Goal: Task Accomplishment & Management: Manage account settings

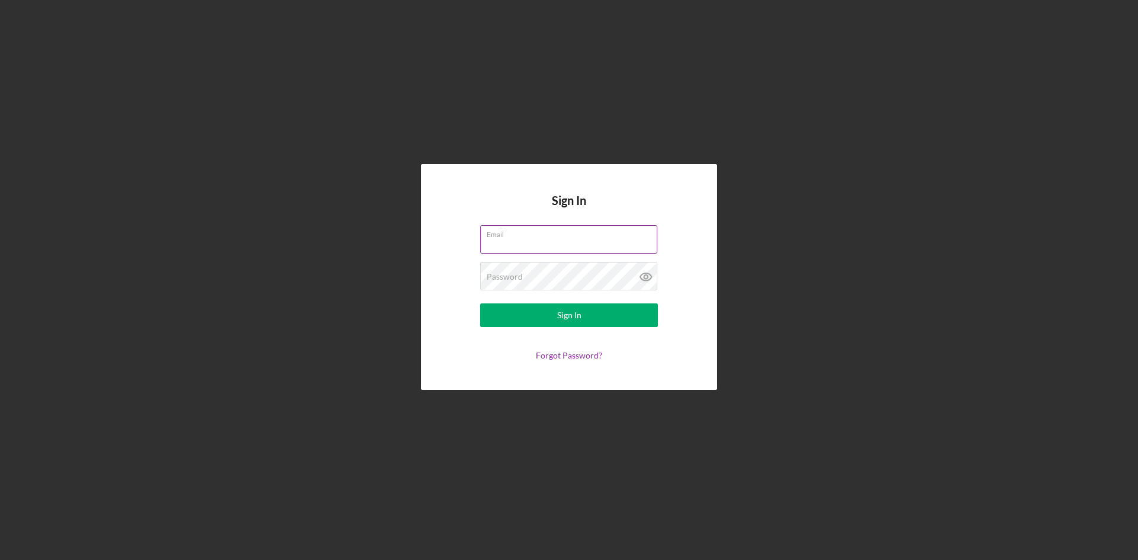
click at [546, 238] on div "Email" at bounding box center [569, 240] width 178 height 30
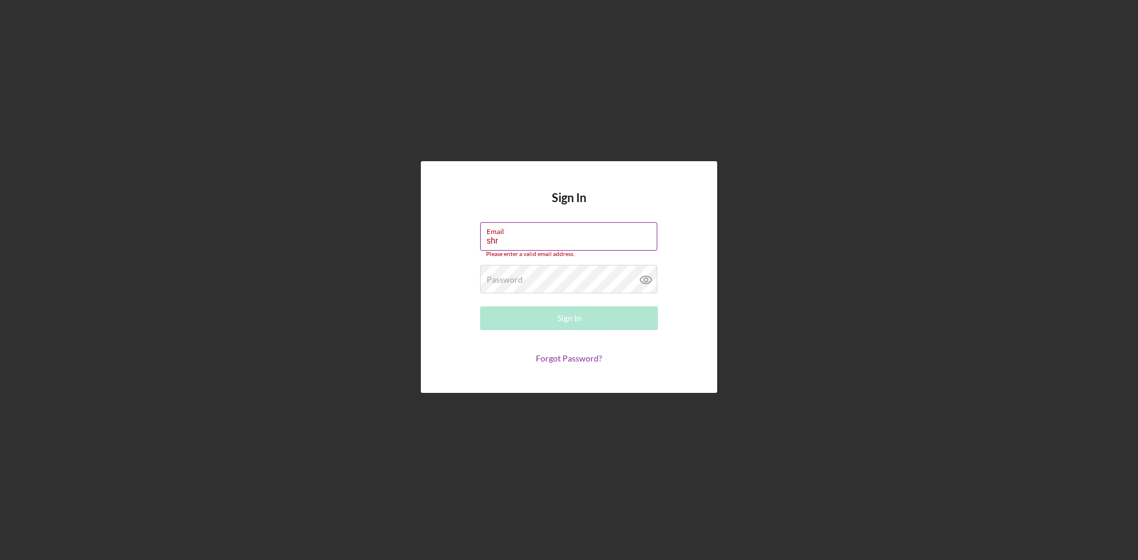
type input "[EMAIL_ADDRESS][DOMAIN_NAME]"
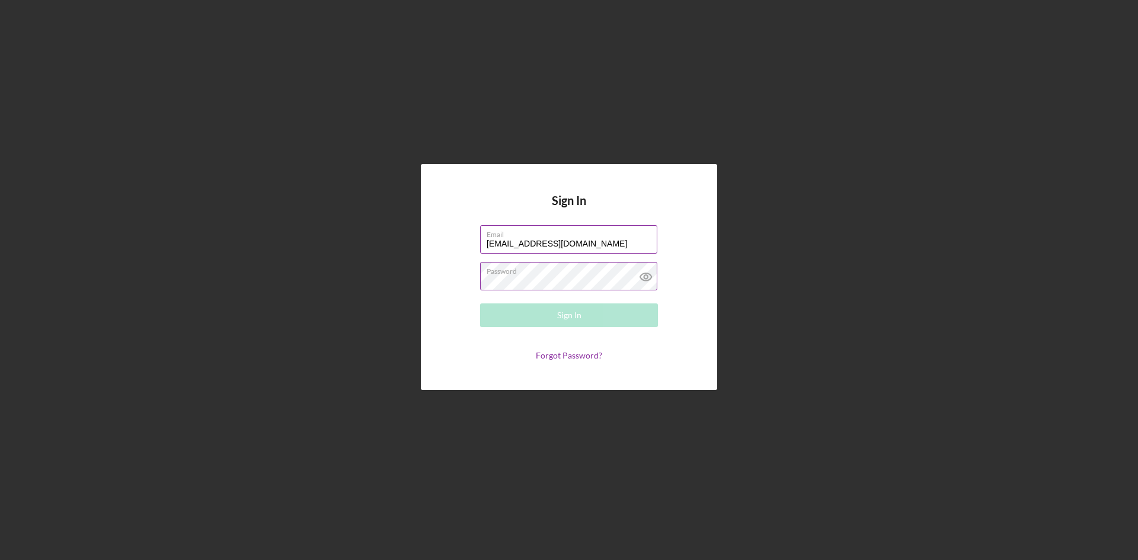
click at [544, 272] on div "Password Required" at bounding box center [569, 277] width 178 height 30
click at [564, 312] on div "Sign In" at bounding box center [569, 316] width 24 height 24
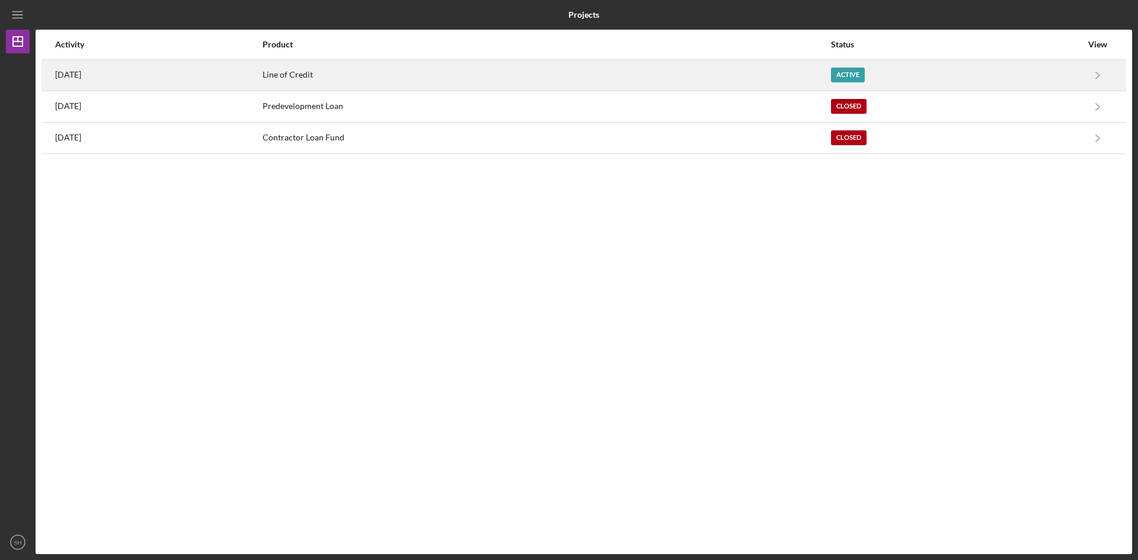
click at [387, 74] on div "Line of Credit" at bounding box center [547, 75] width 568 height 30
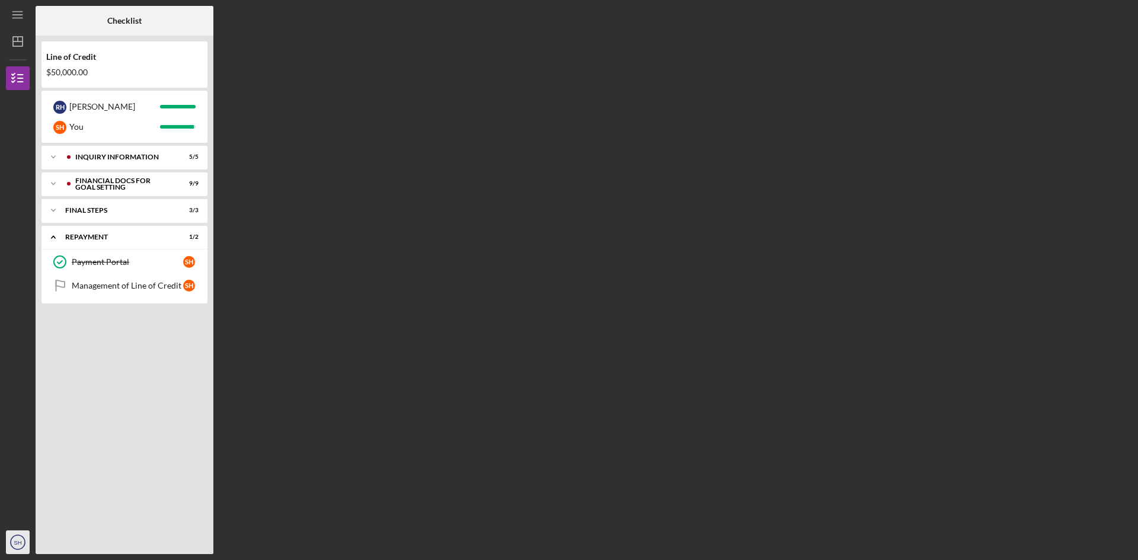
click at [18, 540] on text "SH" at bounding box center [18, 543] width 8 height 7
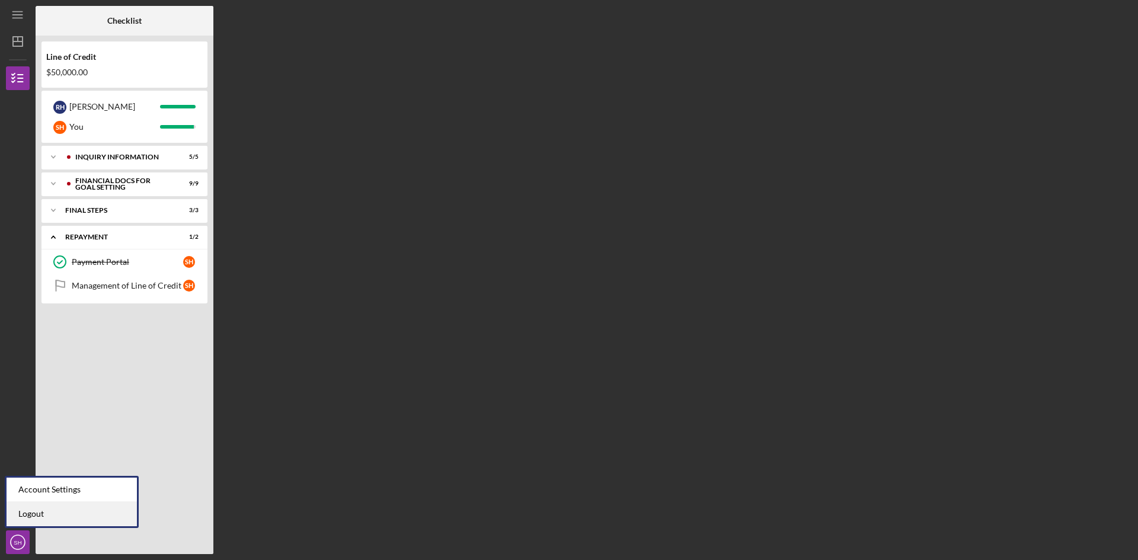
click at [28, 509] on link "Logout" at bounding box center [72, 514] width 130 height 24
